Goal: Task Accomplishment & Management: Manage account settings

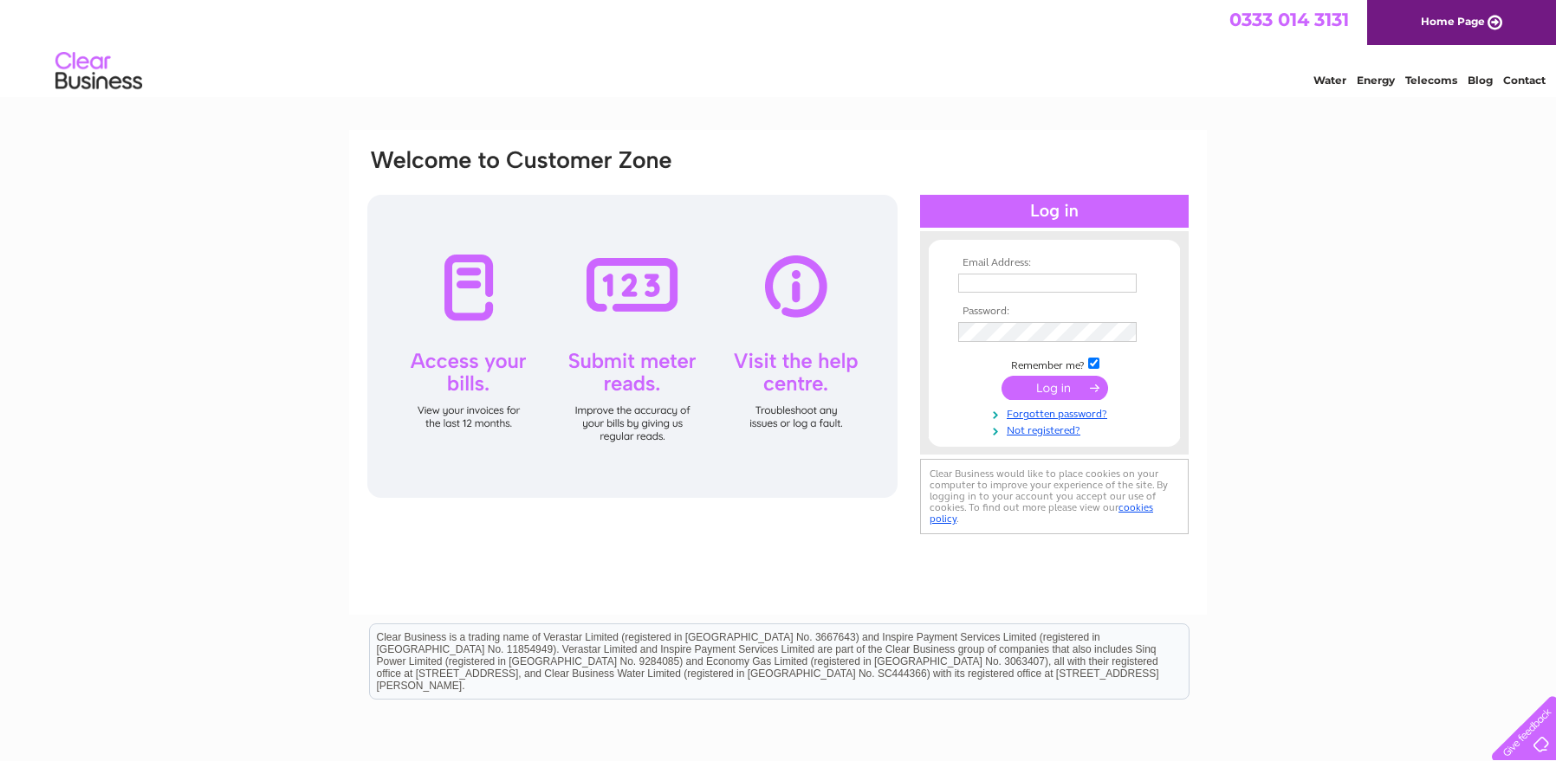
type input "Aaron.sanders@bstn.com"
click at [1063, 390] on input "submit" at bounding box center [1054, 390] width 107 height 24
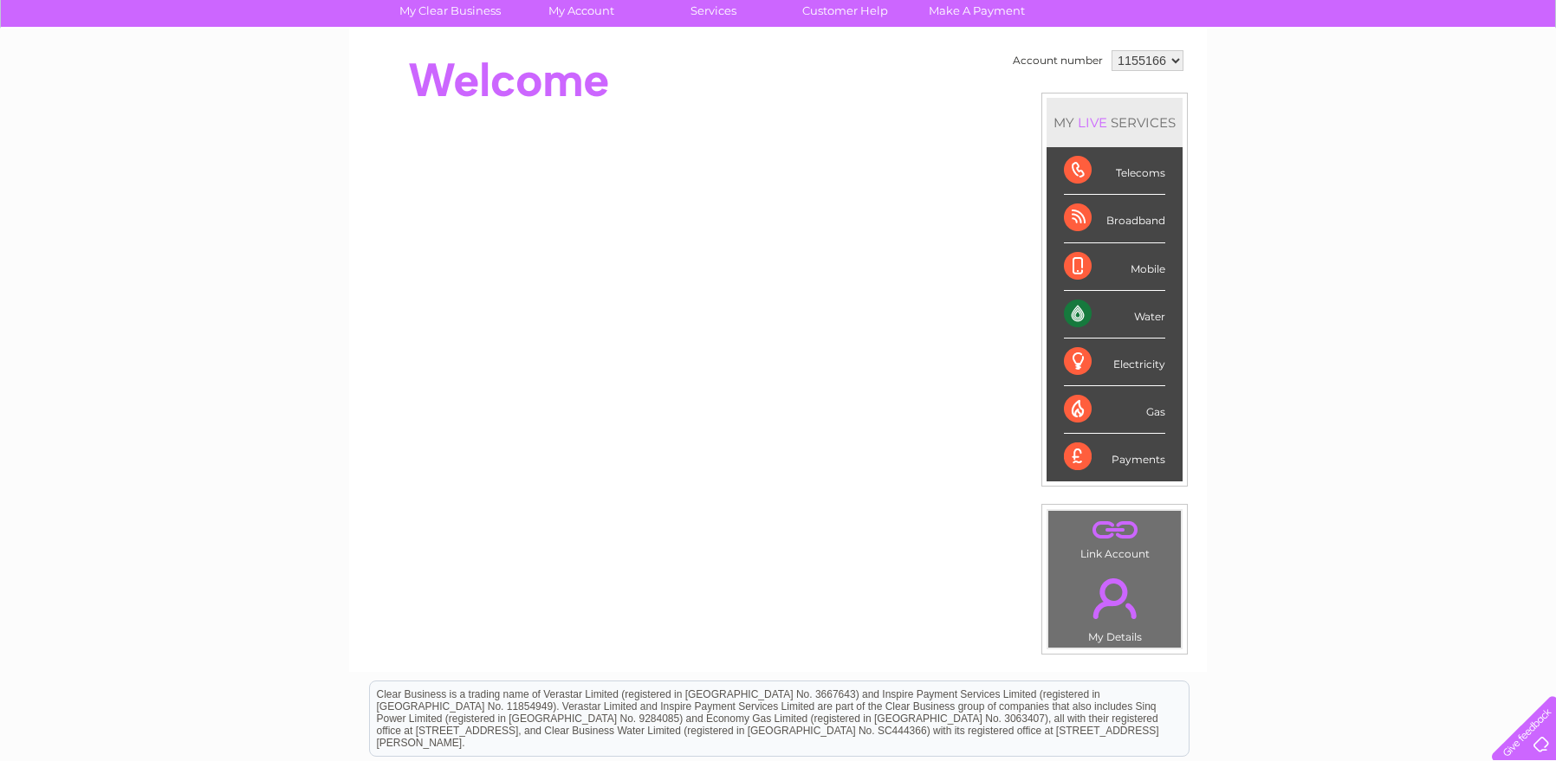
scroll to position [353, 0]
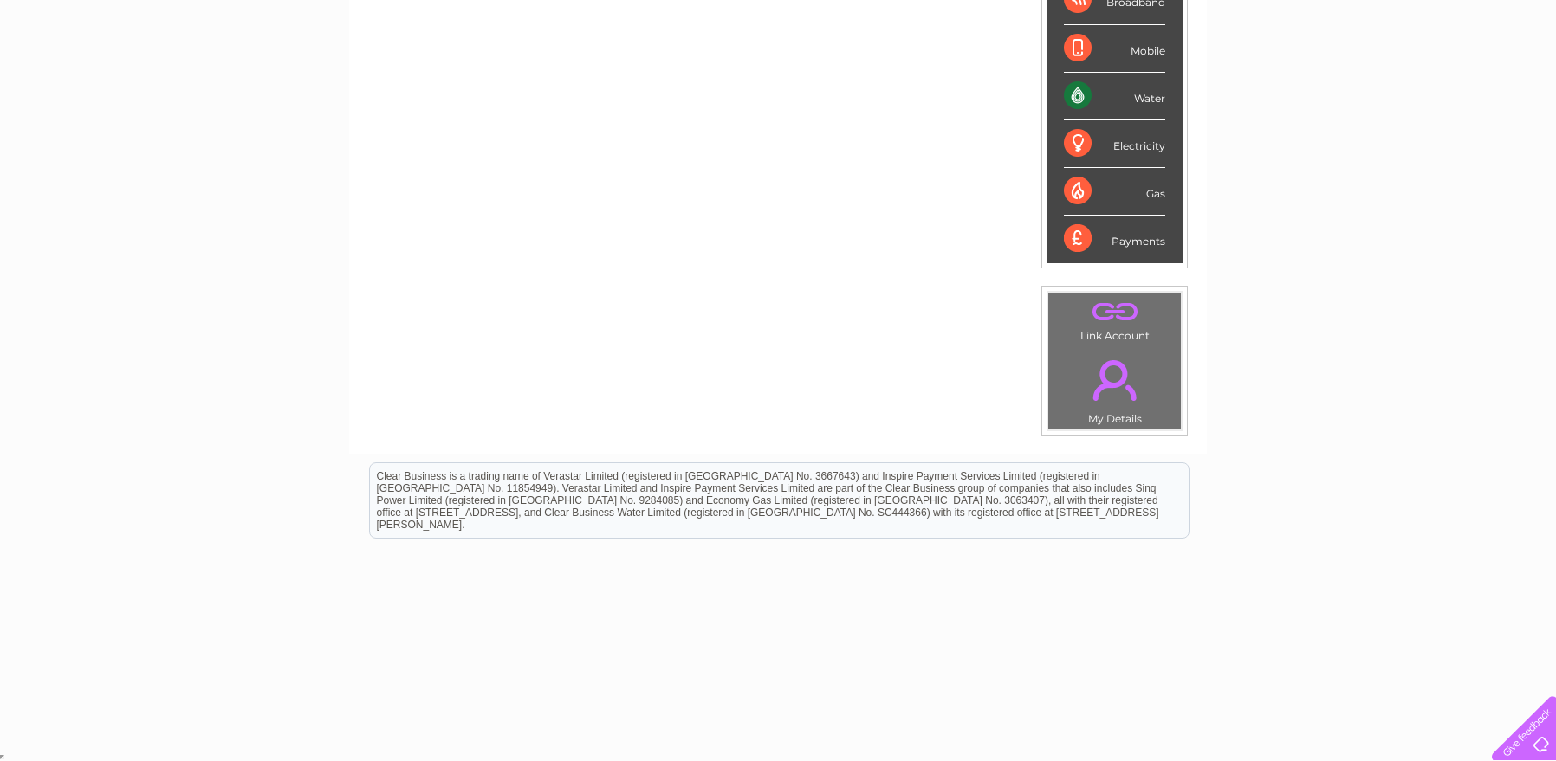
click at [1090, 91] on div "Water" at bounding box center [1114, 97] width 101 height 48
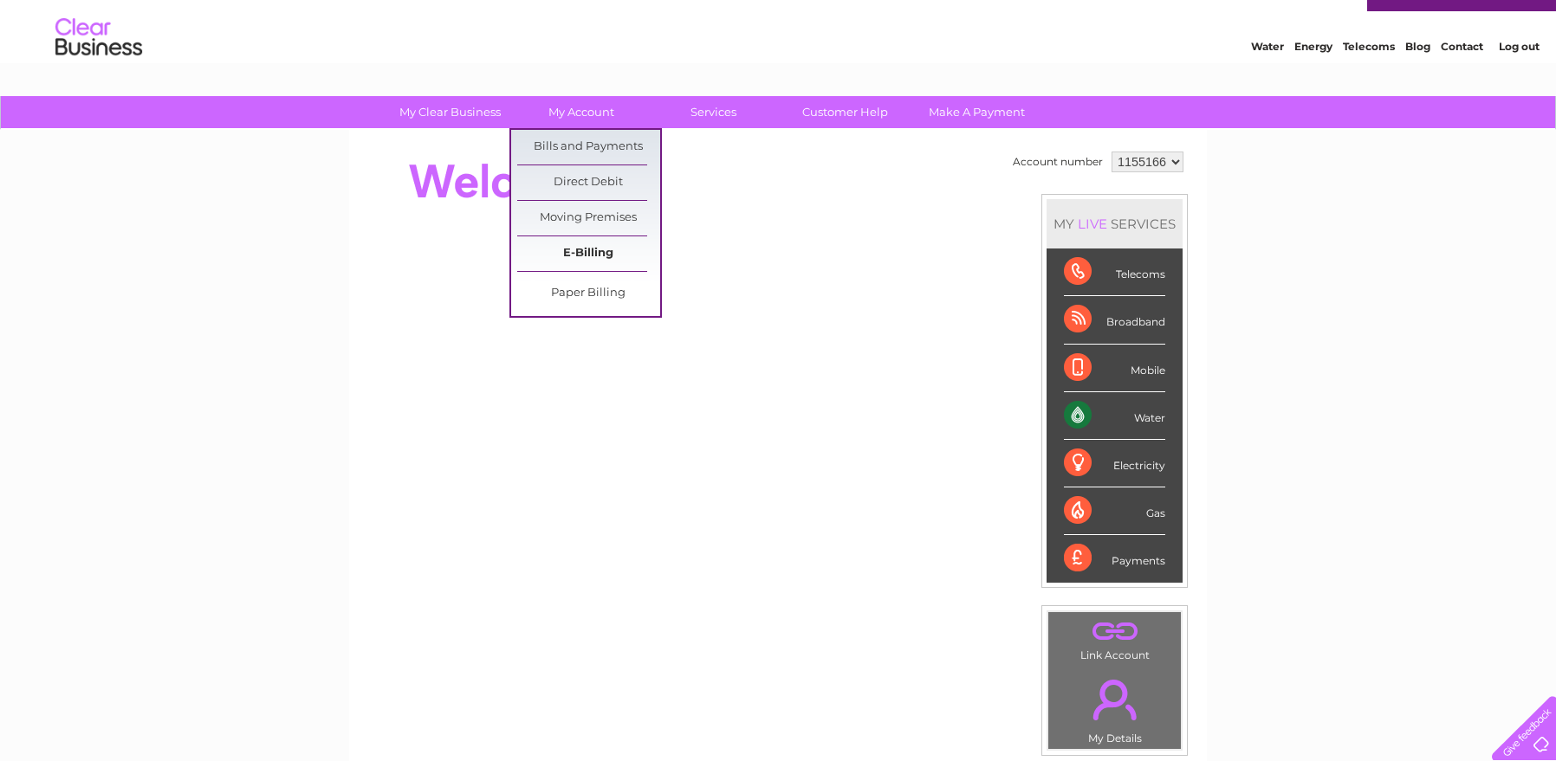
scroll to position [37, 0]
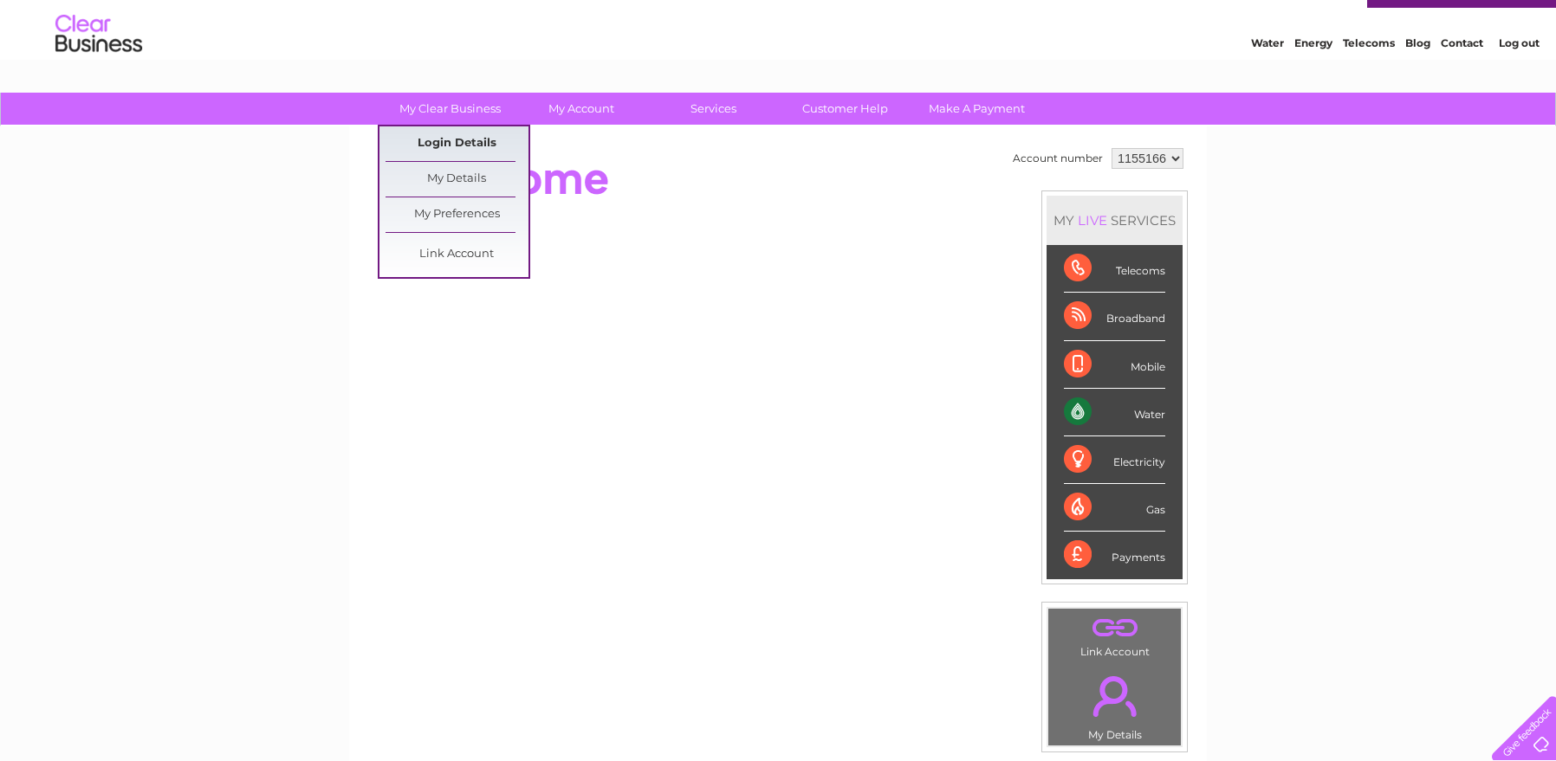
click at [442, 141] on link "Login Details" at bounding box center [456, 143] width 143 height 35
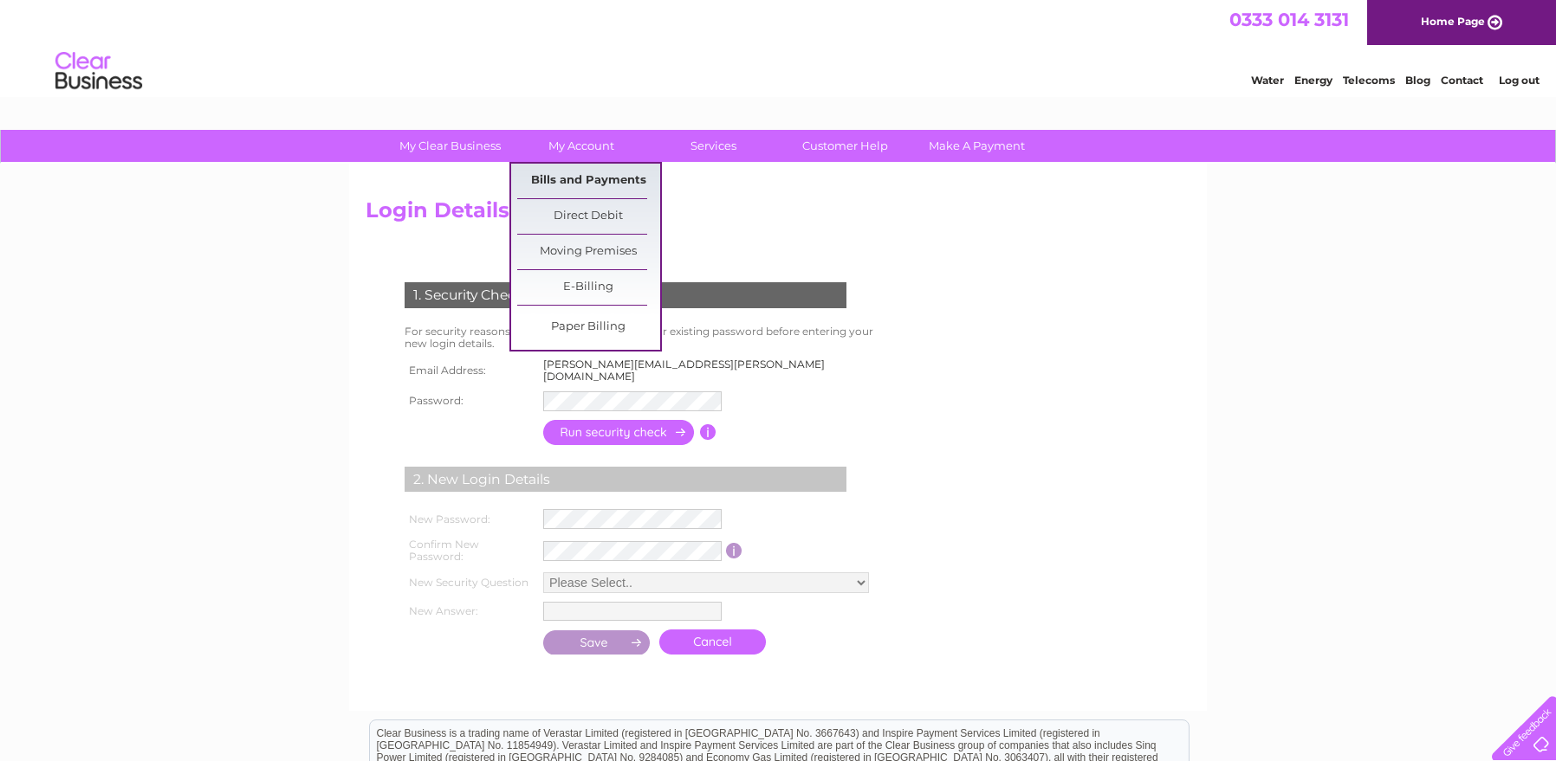
click at [614, 184] on link "Bills and Payments" at bounding box center [588, 181] width 143 height 35
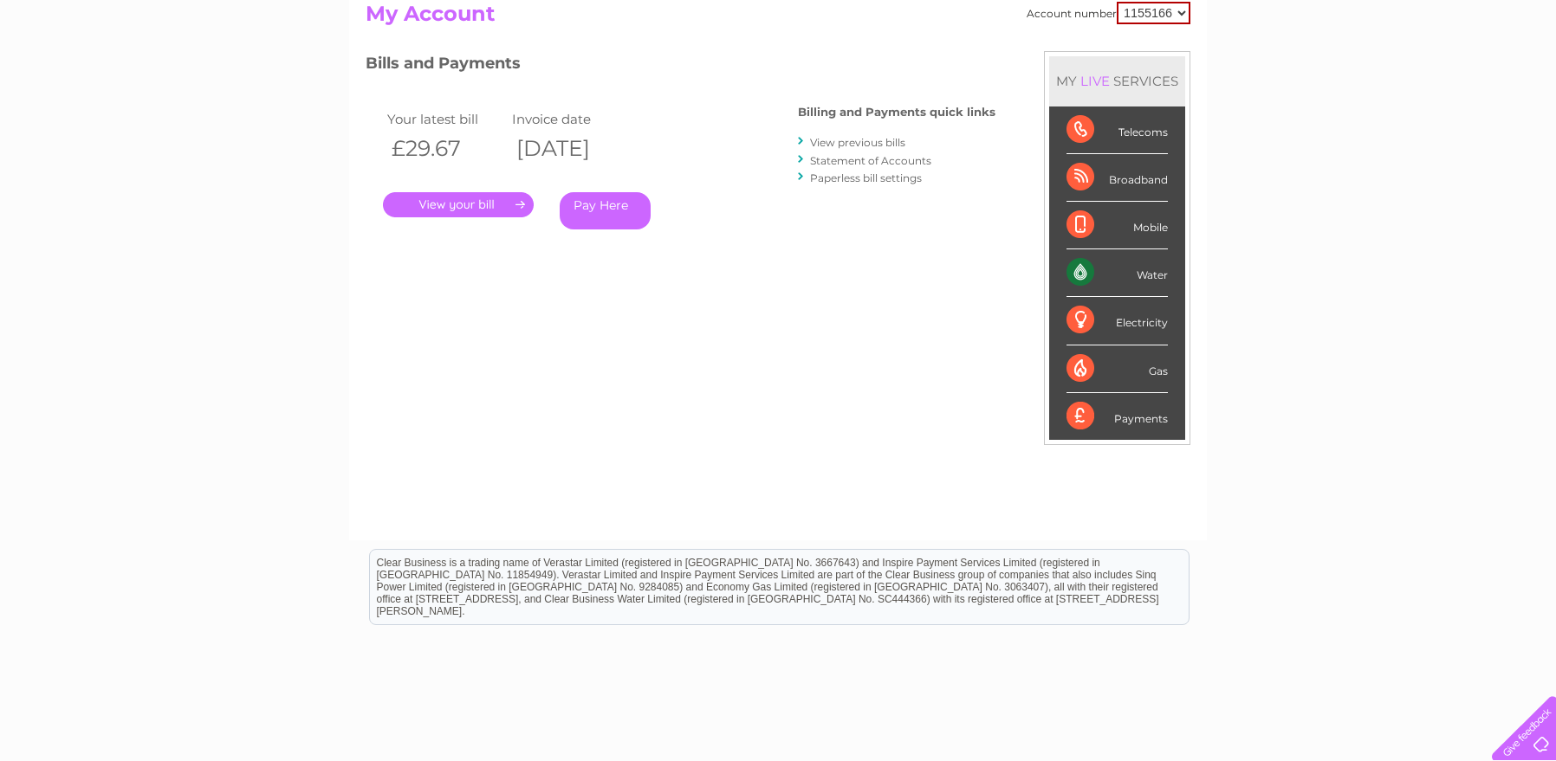
scroll to position [260, 0]
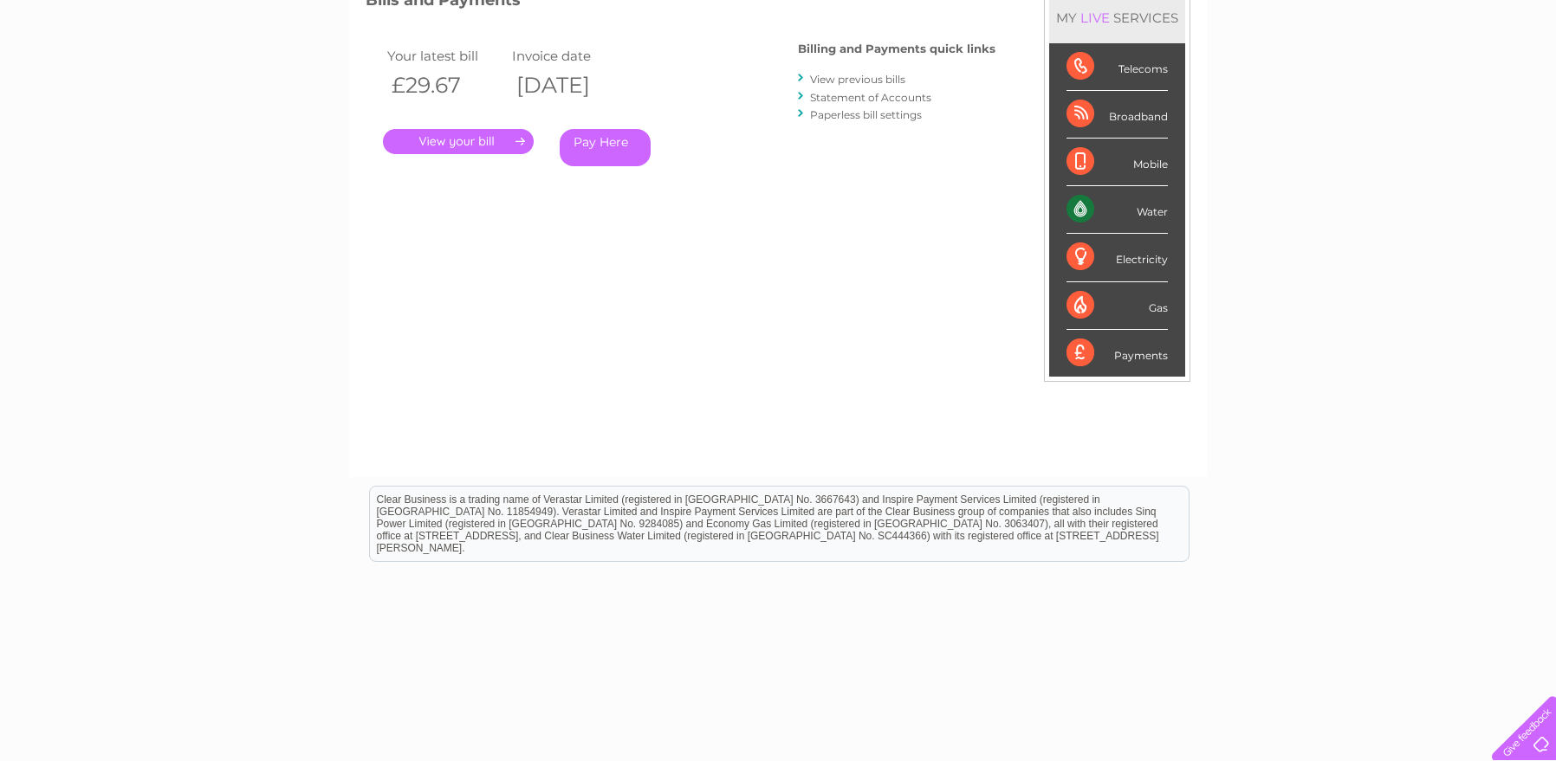
click at [514, 142] on link "." at bounding box center [458, 141] width 151 height 25
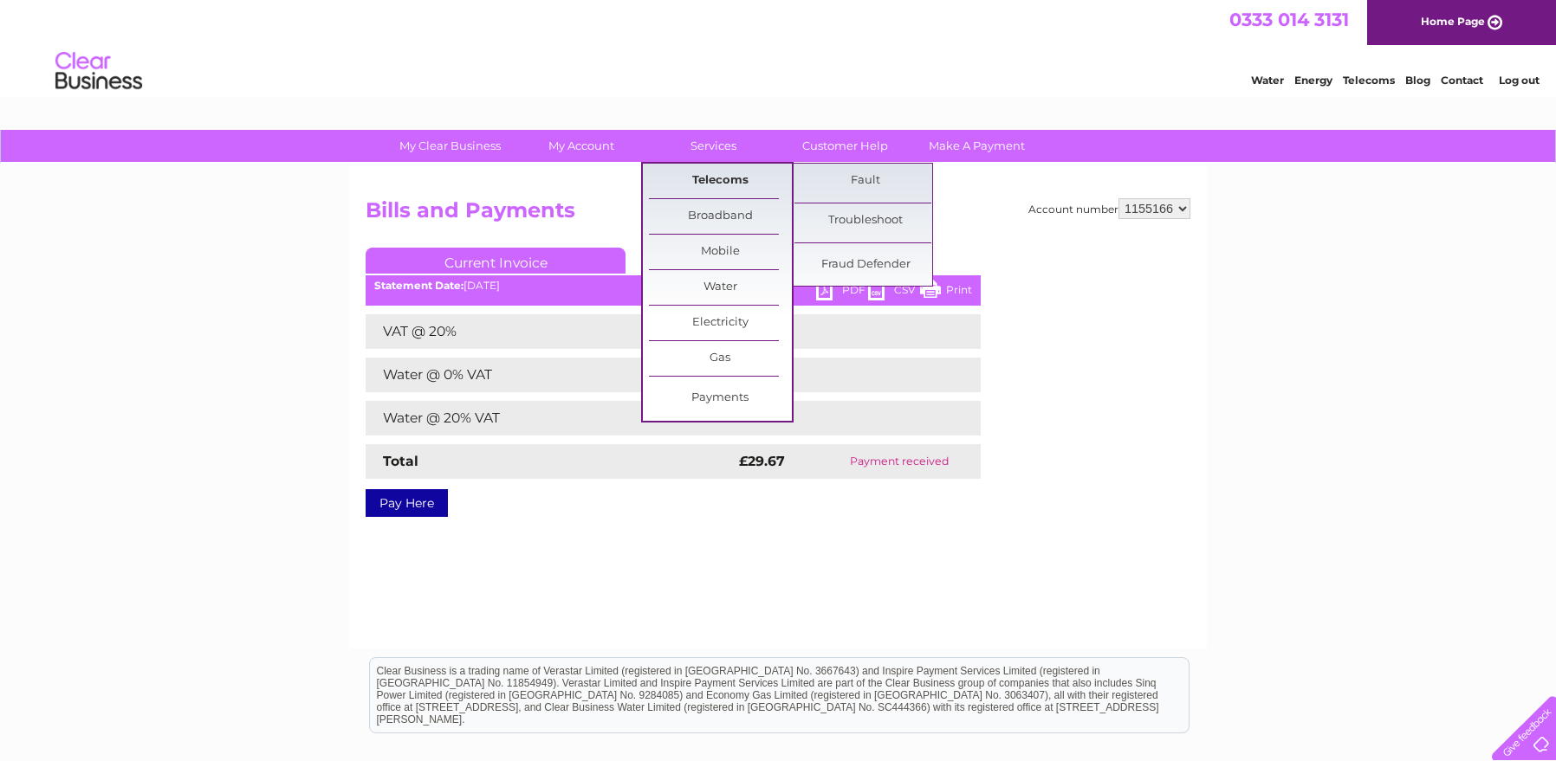
click at [734, 190] on link "Telecoms" at bounding box center [720, 181] width 143 height 35
click at [488, 556] on div "Account number 1155166 Bills and Payments Current Invoice PDF CSV Print VAT @ 2…" at bounding box center [777, 406] width 857 height 485
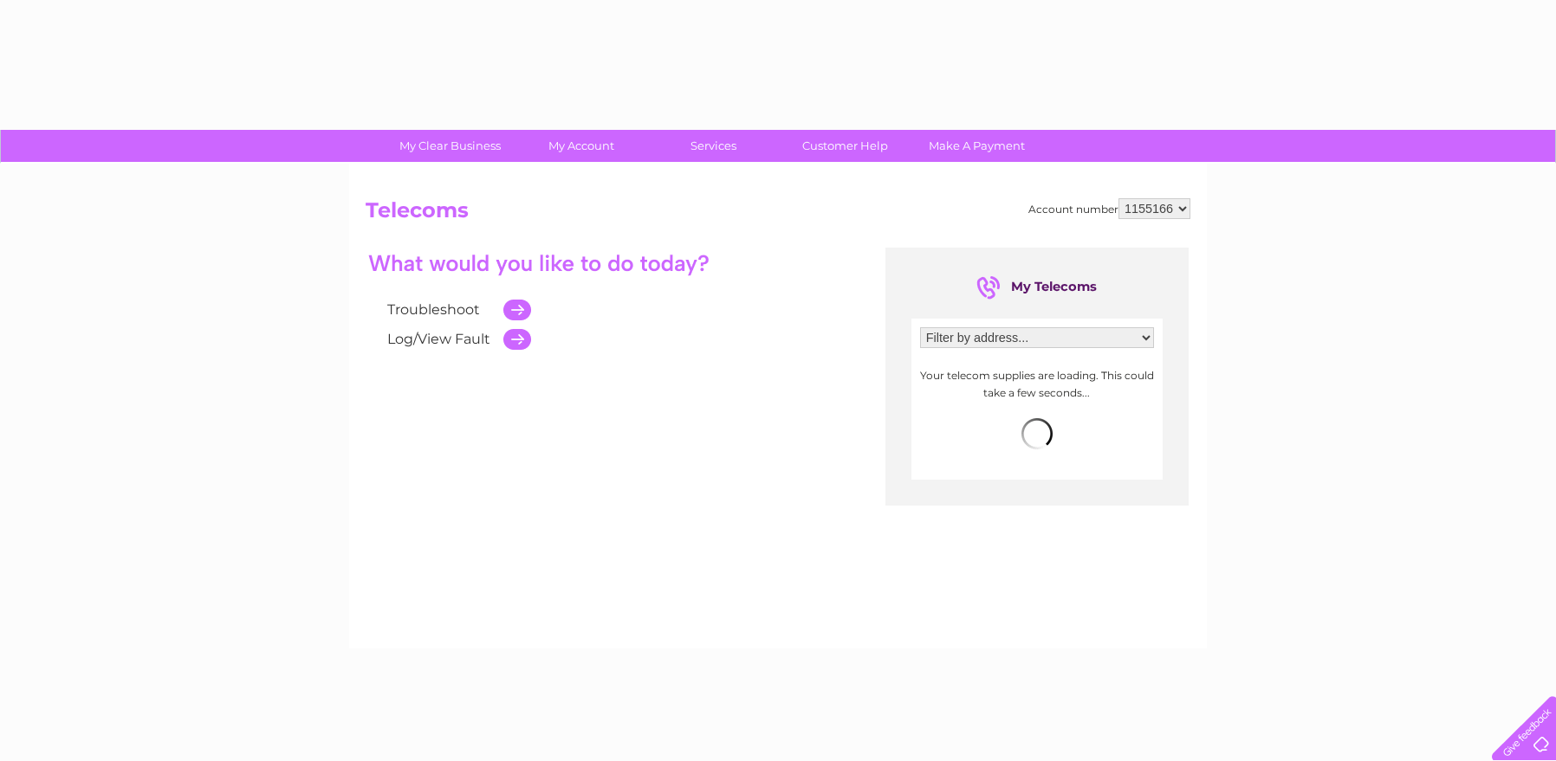
click at [773, 481] on div "Troubleshoot Log/View Fault My Telecoms Filter by address... Your telecom suppl…" at bounding box center [777, 417] width 825 height 338
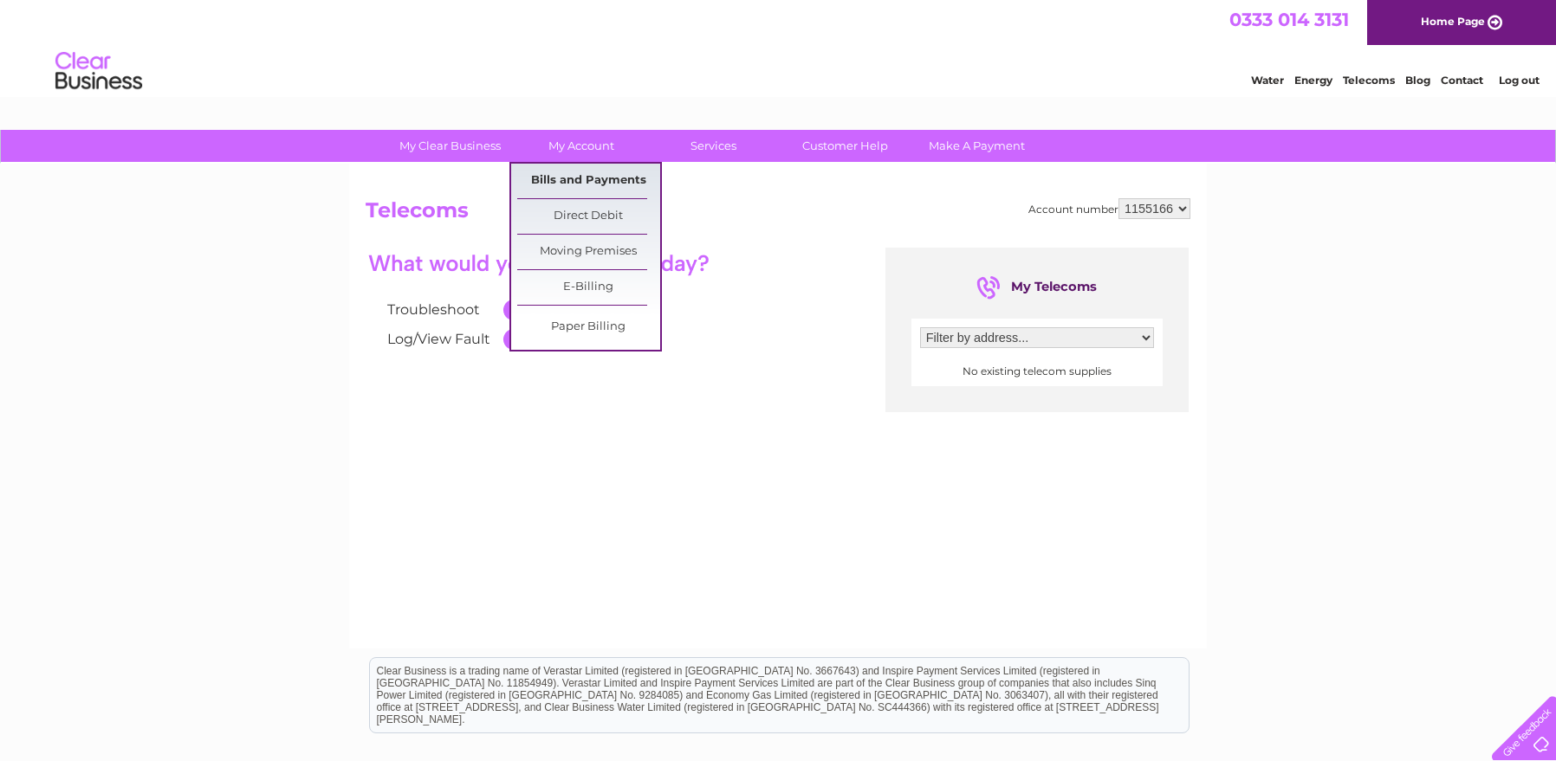
click at [570, 177] on link "Bills and Payments" at bounding box center [588, 181] width 143 height 35
click at [565, 183] on link "Bills and Payments" at bounding box center [588, 181] width 143 height 35
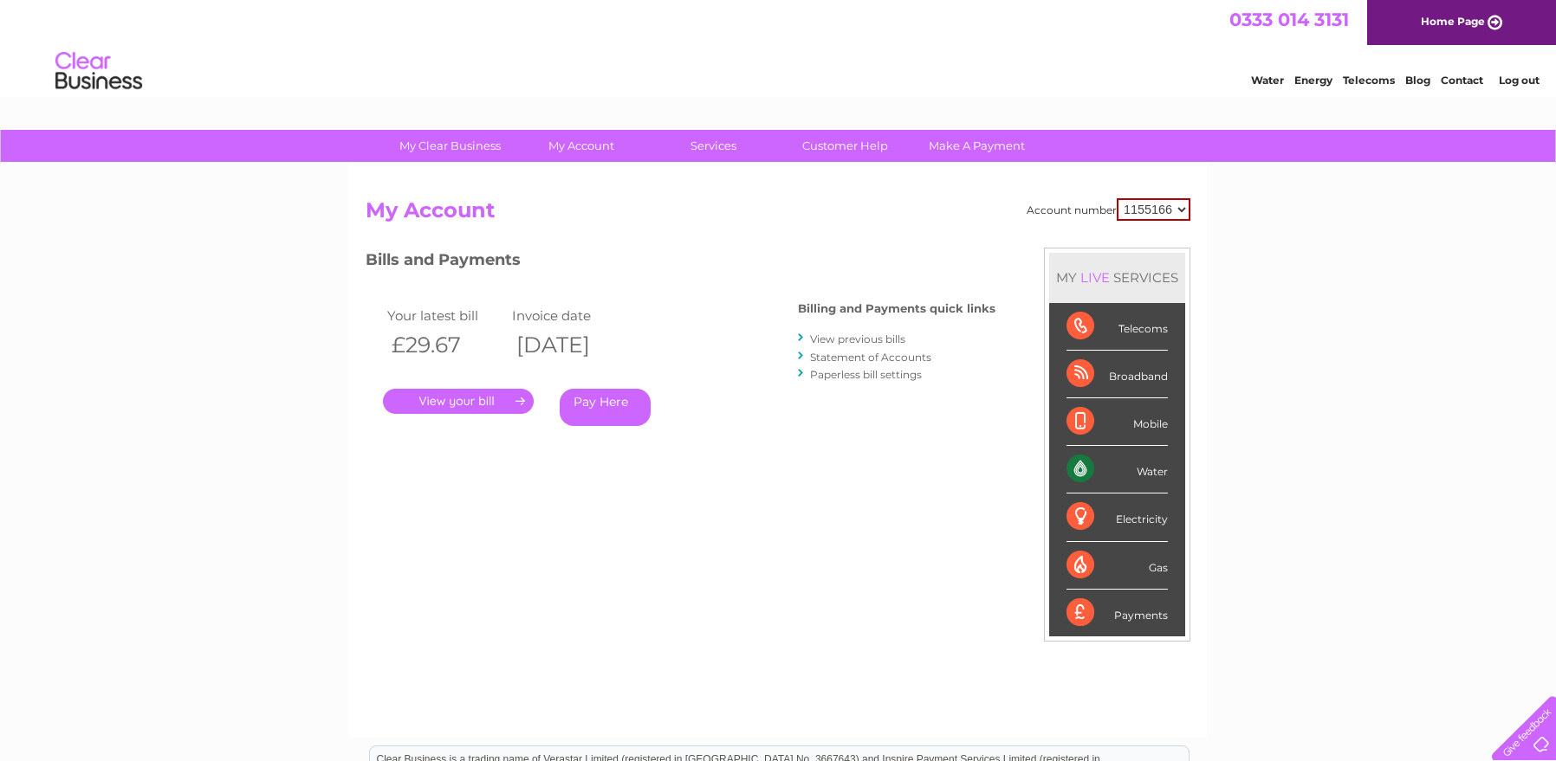
click at [833, 339] on link "View previous bills" at bounding box center [857, 339] width 95 height 13
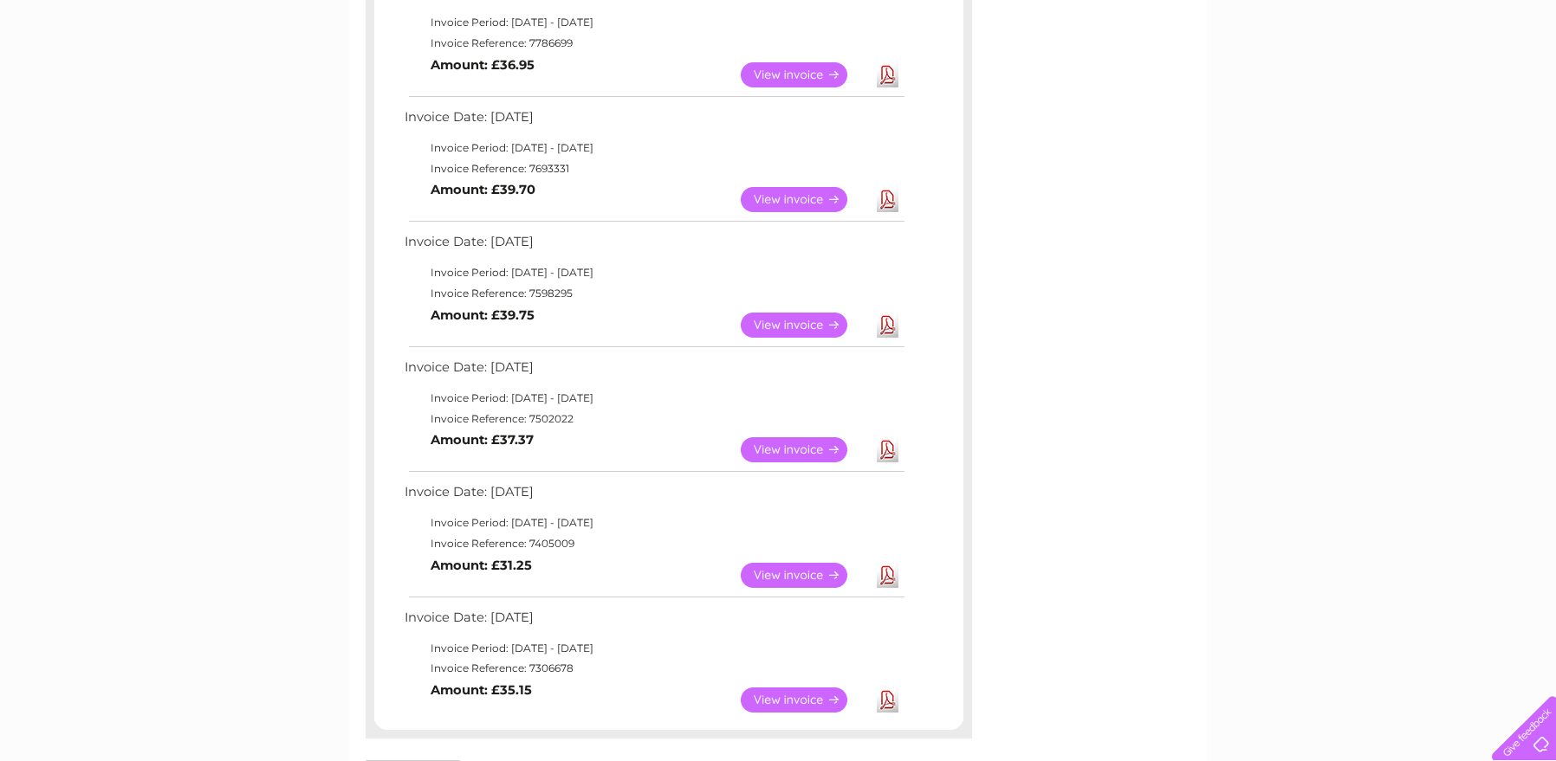
scroll to position [739, 0]
